Goal: Participate in discussion

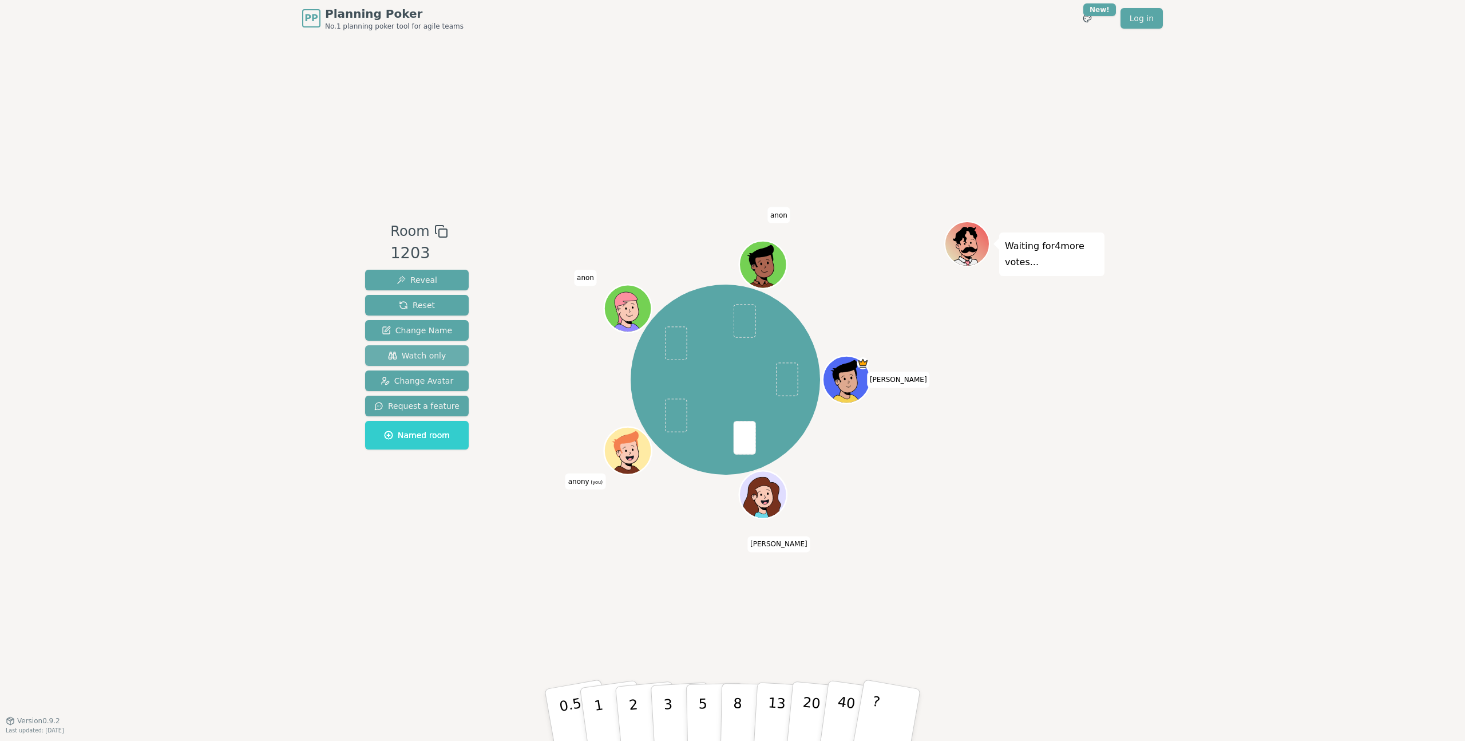
click at [413, 355] on span "Watch only" at bounding box center [417, 355] width 58 height 11
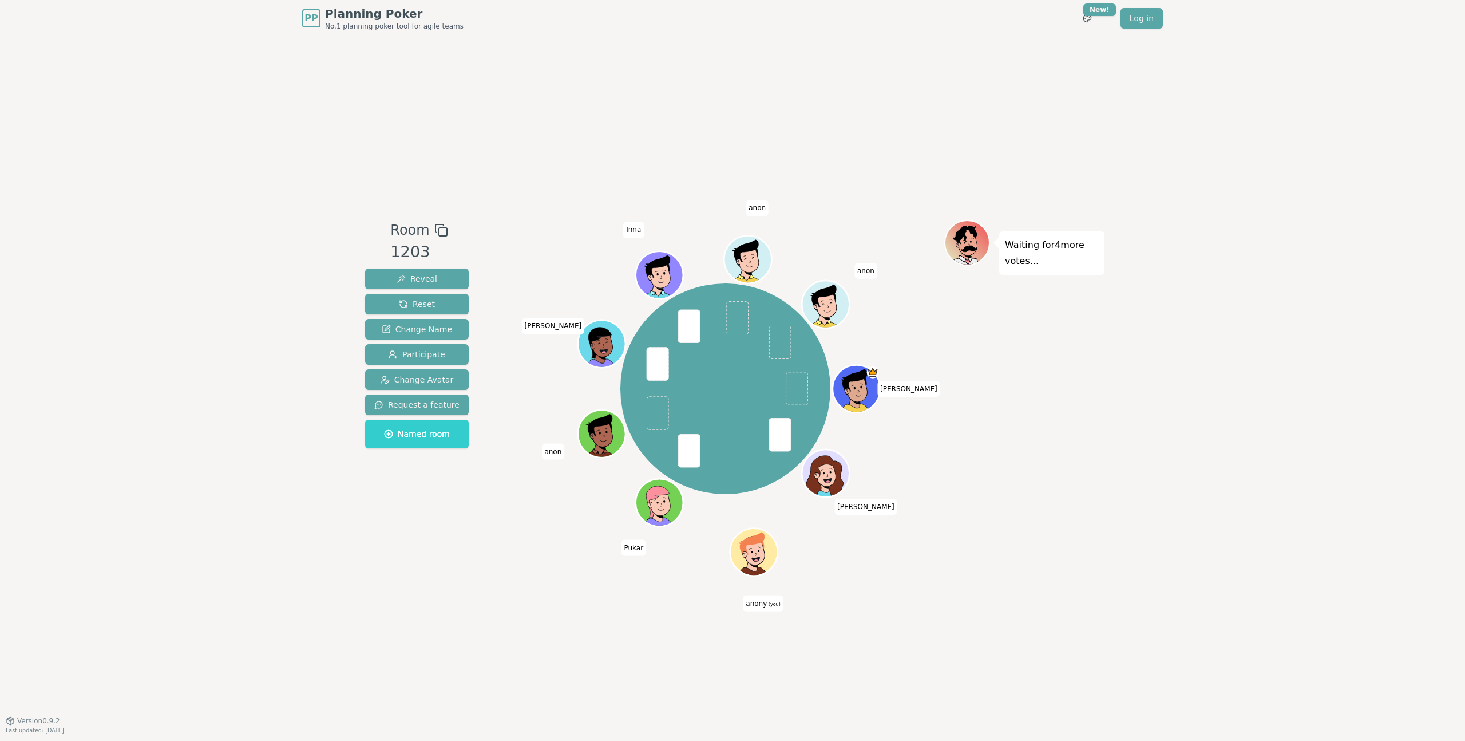
click at [1090, 326] on div "Waiting for 4 more votes..." at bounding box center [1025, 378] width 160 height 317
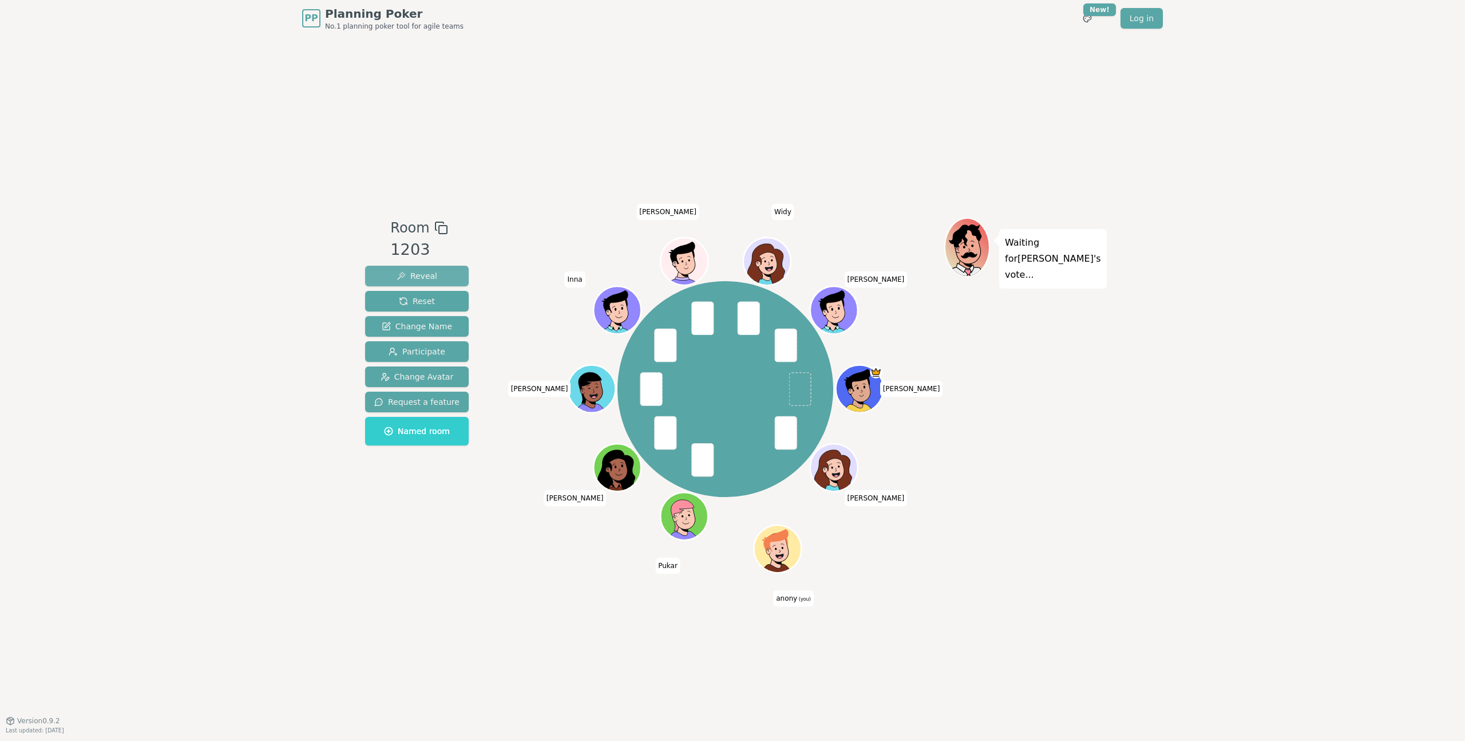
click at [433, 279] on span "Reveal" at bounding box center [417, 275] width 41 height 11
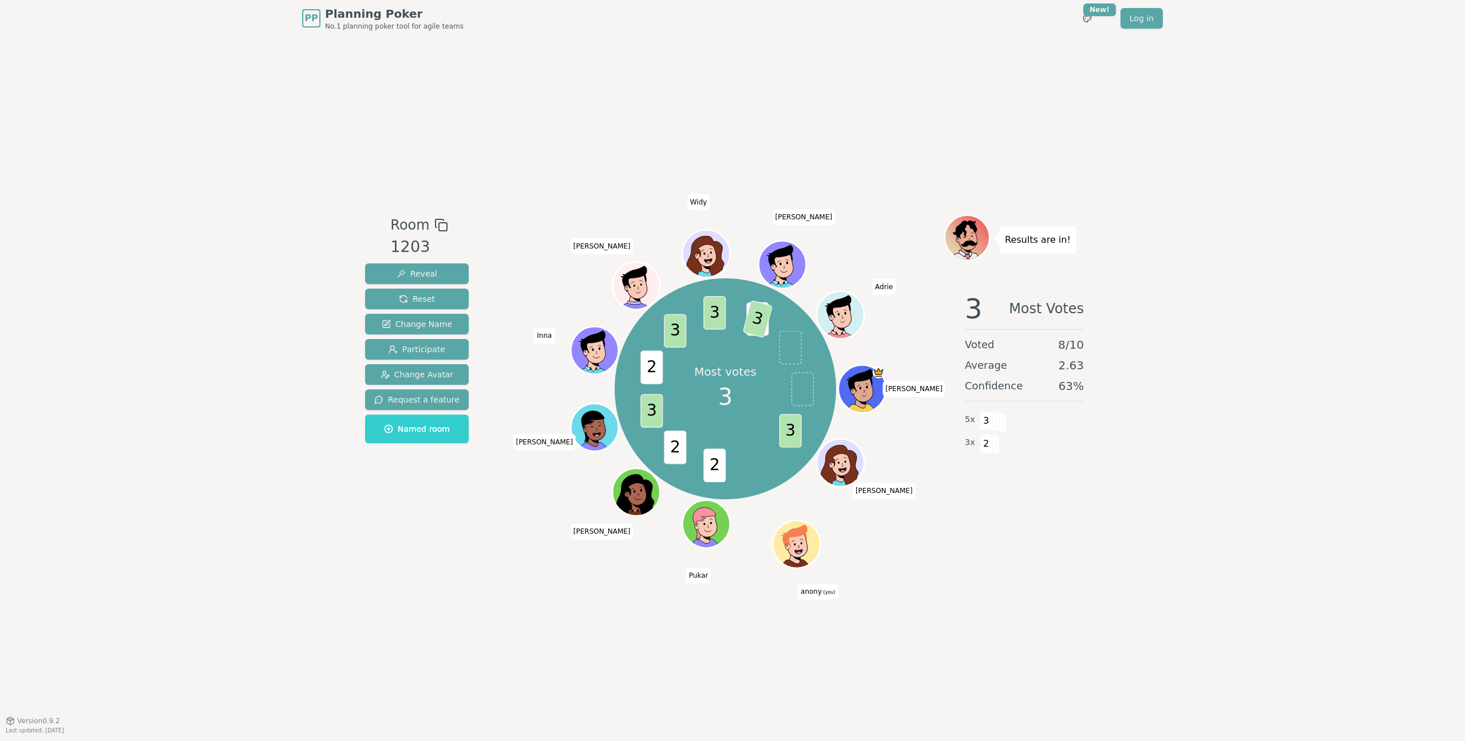
click at [1277, 410] on div "PP Planning Poker No.1 planning poker tool for agile teams Toggle theme New! Lo…" at bounding box center [732, 370] width 1465 height 741
click at [1074, 470] on div "3 Majority Voted 8 / 9 Average 2.63 Confidence 63 % 5 x 3 3 x 2" at bounding box center [1025, 397] width 160 height 229
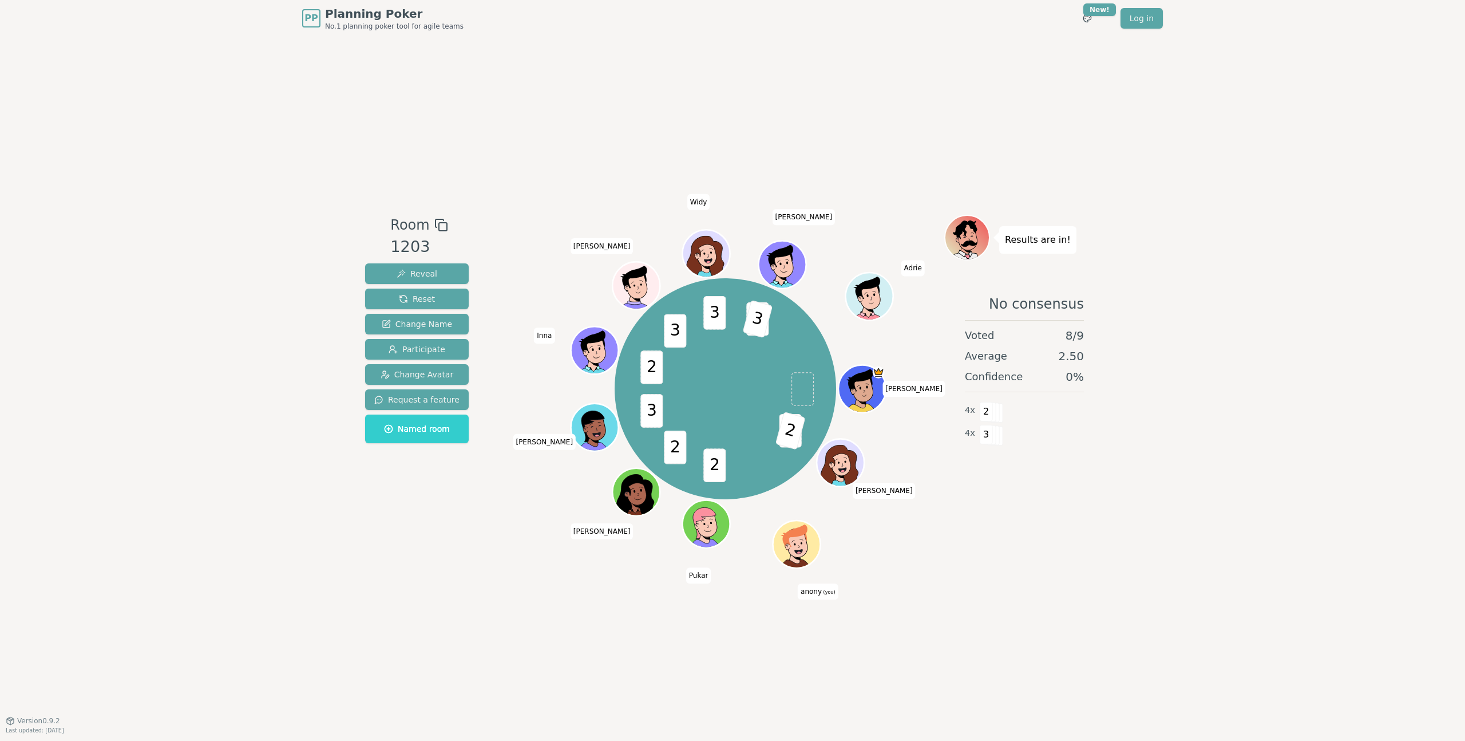
click at [1154, 560] on div "PP Planning Poker No.1 planning poker tool for agile teams Toggle theme New! Lo…" at bounding box center [732, 370] width 1465 height 741
click at [1120, 145] on div "PP Planning Poker No.1 planning poker tool for agile teams Toggle theme New! Lo…" at bounding box center [732, 370] width 1465 height 741
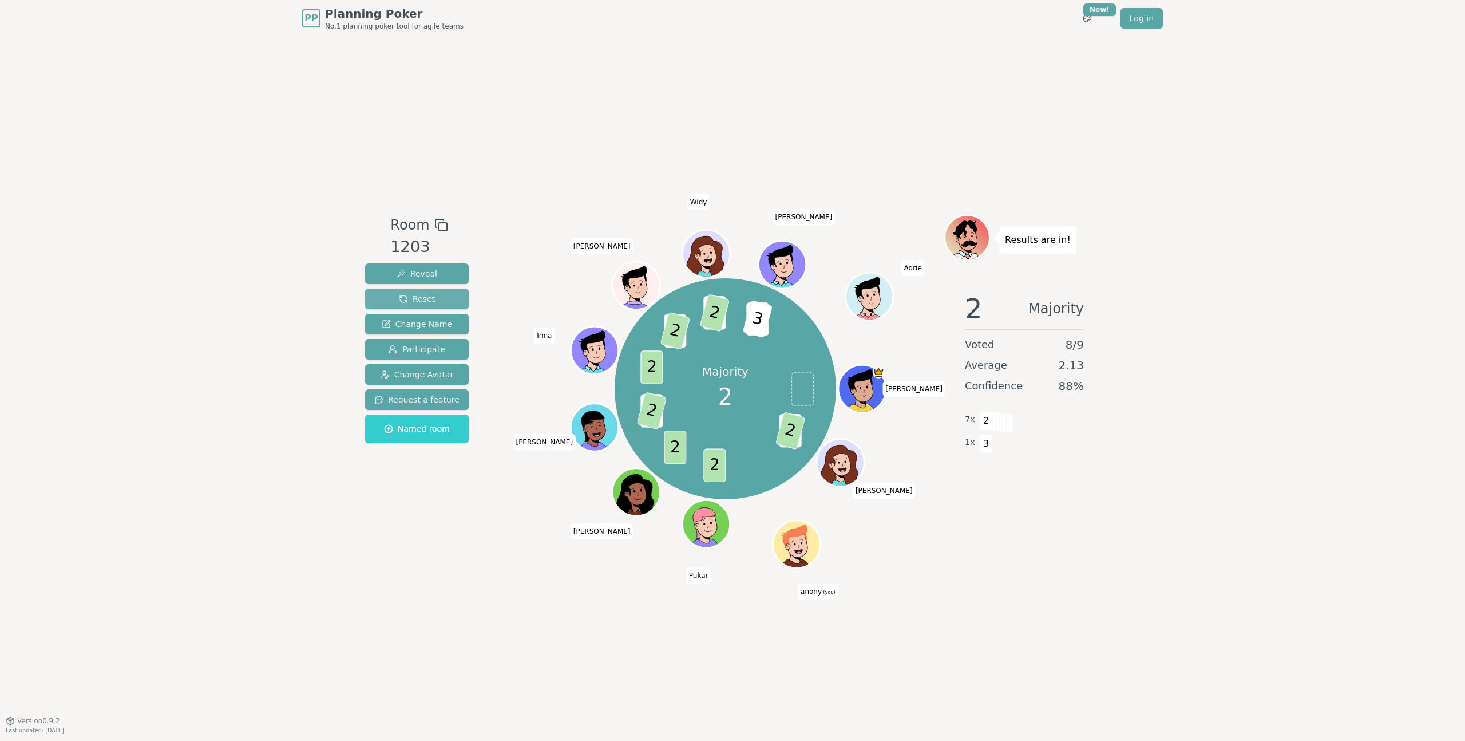
click at [450, 304] on button "Reset" at bounding box center [417, 299] width 104 height 21
click at [987, 590] on div "Room 1203 Reveal Reset Change Name Participate Change Avatar Request a feature …" at bounding box center [733, 378] width 744 height 683
